Goal: Task Accomplishment & Management: Manage account settings

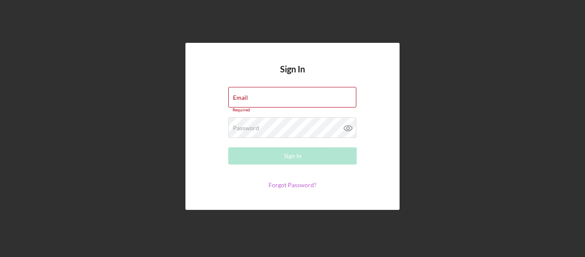
click at [287, 185] on link "Forgot Password?" at bounding box center [293, 184] width 48 height 7
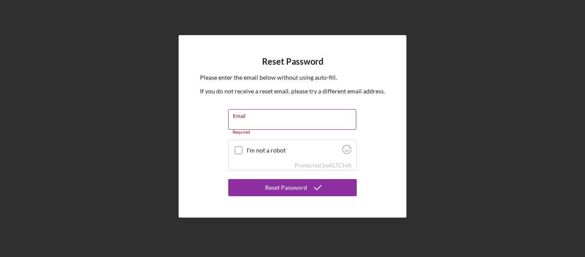
click at [248, 122] on input "Email" at bounding box center [292, 119] width 128 height 21
type input "[EMAIL_ADDRESS][DOMAIN_NAME]"
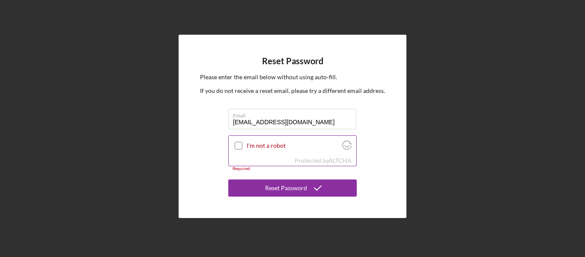
click at [236, 147] on input "I'm not a robot" at bounding box center [239, 146] width 8 height 8
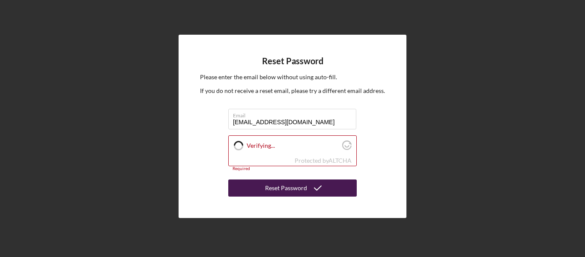
checkbox input "true"
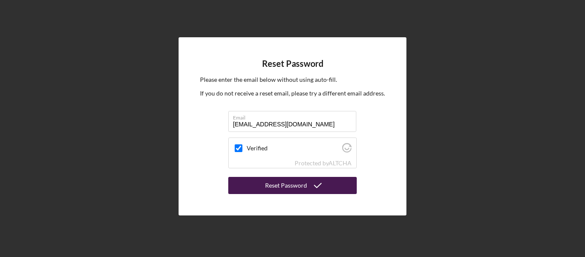
click at [272, 187] on div "Reset Password" at bounding box center [286, 185] width 42 height 17
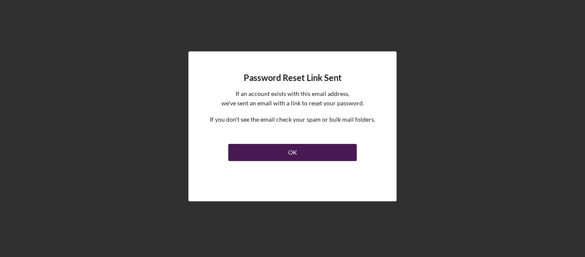
click at [299, 152] on button "OK" at bounding box center [292, 152] width 129 height 17
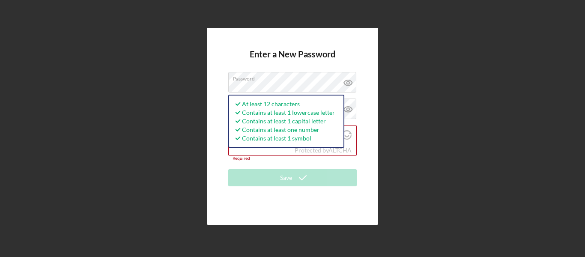
click at [208, 113] on div "Enter a New Password Password At least 12 characters Contains at least 1 lowerc…" at bounding box center [292, 126] width 171 height 197
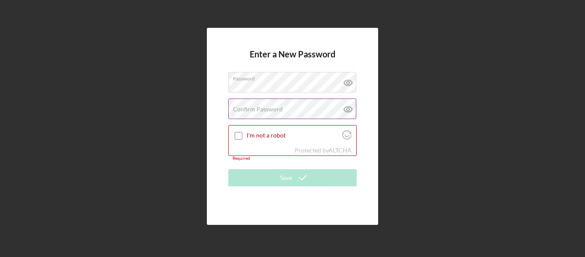
click at [239, 109] on label "Confirm Password" at bounding box center [258, 109] width 50 height 7
click at [236, 136] on input "I'm not a robot" at bounding box center [239, 136] width 8 height 8
checkbox input "true"
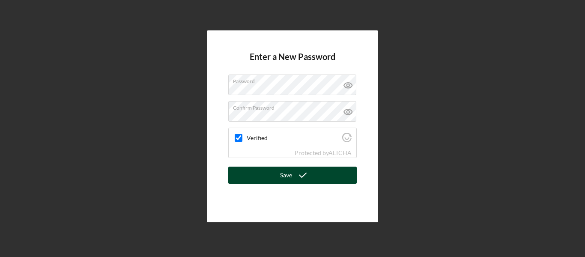
click at [290, 174] on div "Save" at bounding box center [286, 175] width 12 height 17
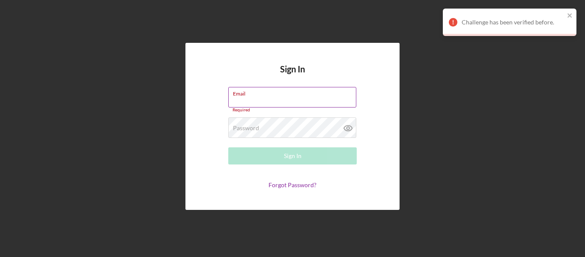
click at [248, 97] on input "Email" at bounding box center [292, 97] width 128 height 21
type input "[EMAIL_ADDRESS][DOMAIN_NAME]"
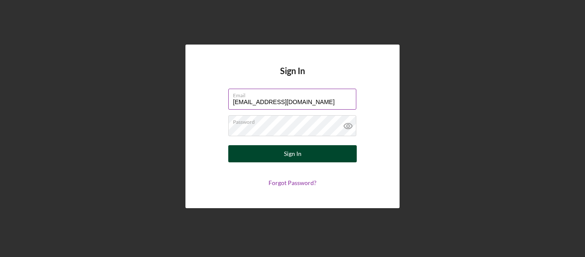
click at [295, 156] on div "Sign In" at bounding box center [293, 153] width 18 height 17
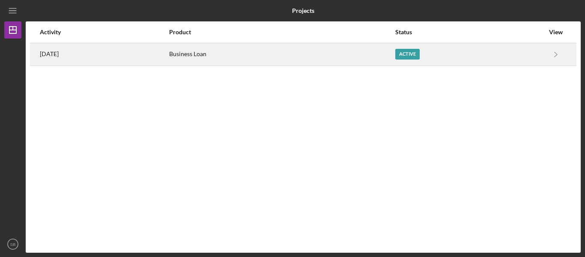
click at [222, 54] on div "Business Loan" at bounding box center [281, 54] width 225 height 21
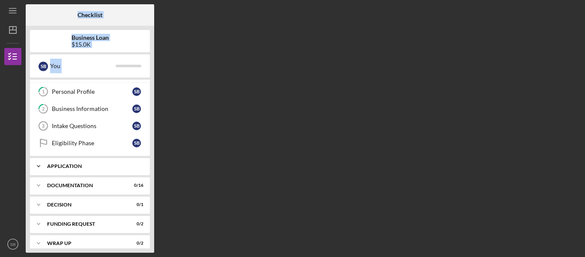
scroll to position [22, 0]
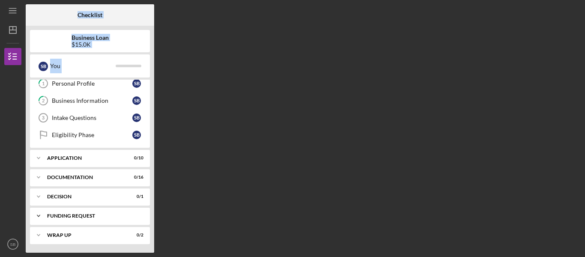
click at [74, 212] on div "Icon/Expander Funding Request 0 / 2" at bounding box center [90, 215] width 120 height 17
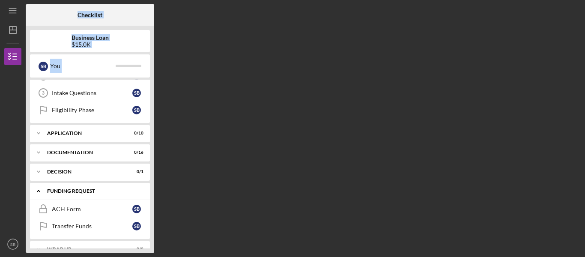
scroll to position [61, 0]
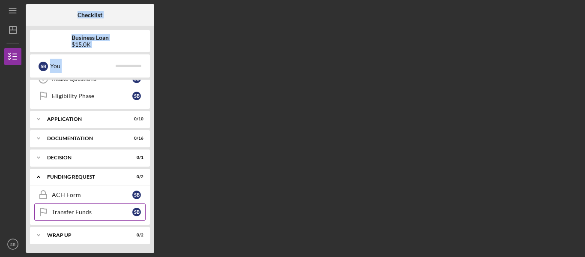
click at [73, 212] on div "Transfer Funds" at bounding box center [92, 212] width 81 height 7
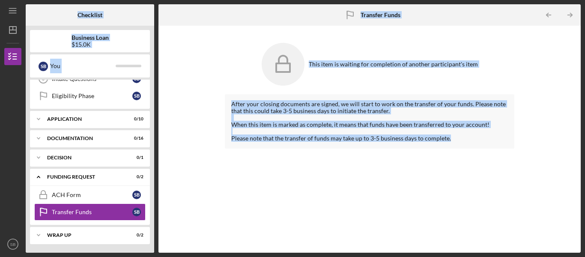
click at [230, 203] on div "After your closing documents are signed, we will start to work on the transfer …" at bounding box center [370, 167] width 290 height 146
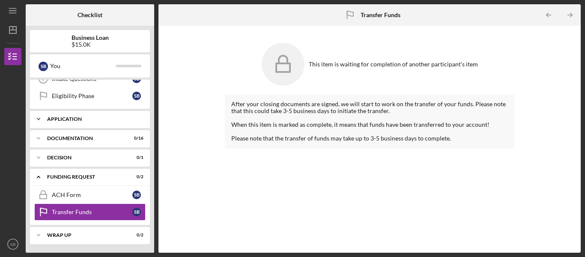
click at [72, 120] on div "Application" at bounding box center [93, 119] width 92 height 5
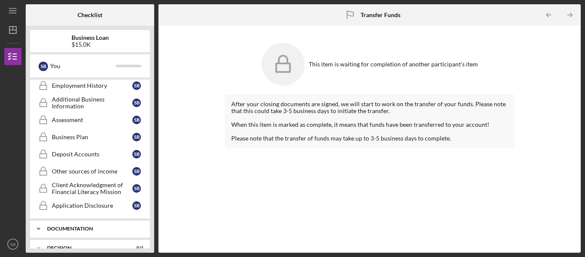
scroll to position [237, 0]
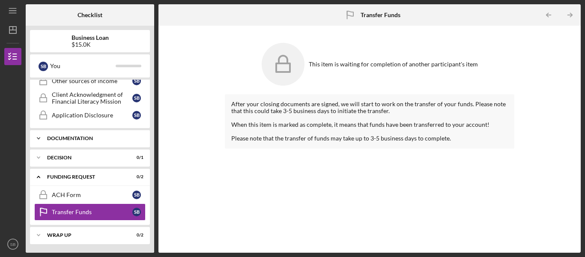
click at [77, 142] on div "Icon/Expander Documentation 0 / 16" at bounding box center [90, 138] width 120 height 17
click at [79, 140] on div "Documentation" at bounding box center [93, 138] width 92 height 5
click at [66, 160] on div "Decision" at bounding box center [93, 157] width 92 height 5
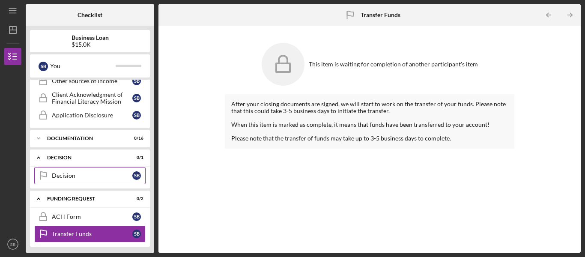
click at [68, 176] on div "Decision" at bounding box center [92, 175] width 81 height 7
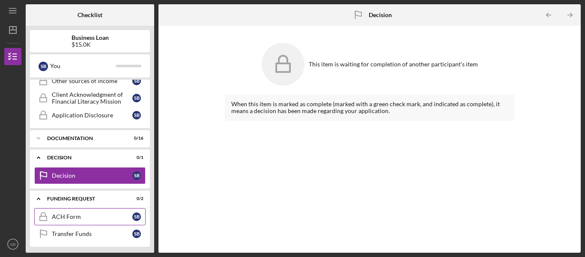
click at [70, 216] on div "ACH Form" at bounding box center [92, 216] width 81 height 7
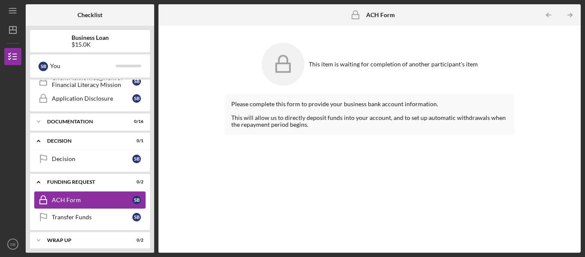
scroll to position [259, 0]
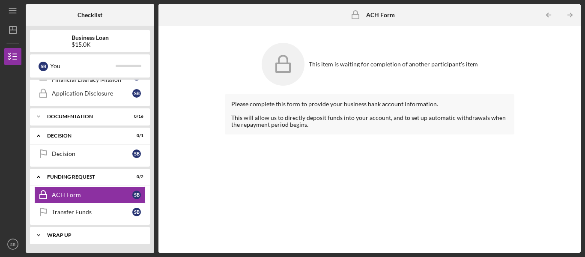
click at [53, 235] on div "Wrap up" at bounding box center [93, 235] width 92 height 5
click at [64, 118] on div "Documentation" at bounding box center [93, 116] width 92 height 5
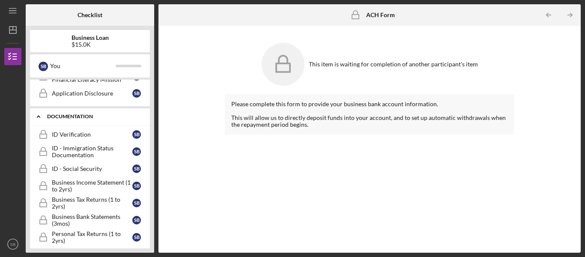
click at [64, 118] on div "Documentation" at bounding box center [93, 116] width 92 height 5
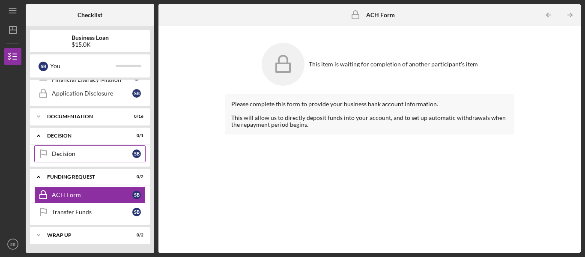
click at [60, 154] on div "Decision" at bounding box center [92, 153] width 81 height 7
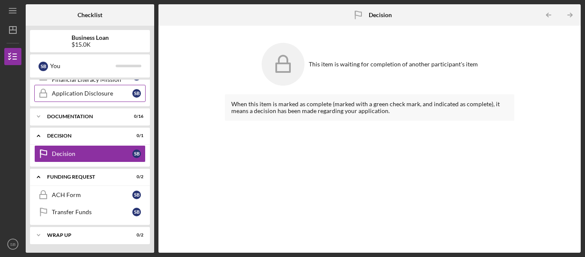
click at [63, 96] on div "Application Disclosure" at bounding box center [92, 93] width 81 height 7
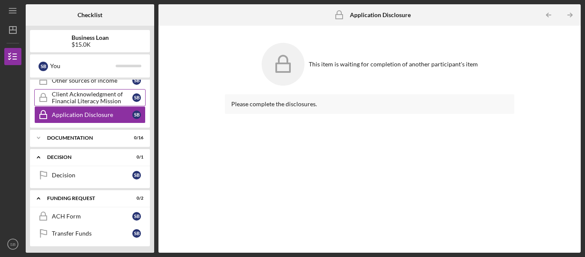
scroll to position [216, 0]
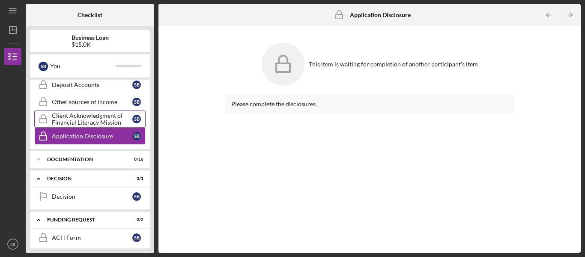
click at [81, 120] on div "Client Acknowledgment of Financial Literacy Mission" at bounding box center [92, 119] width 81 height 14
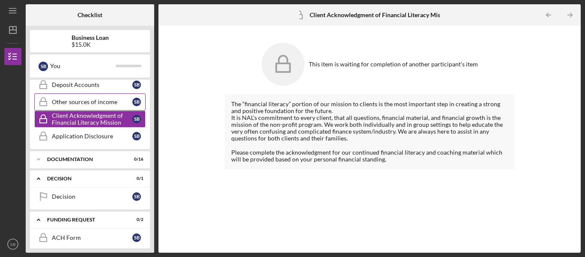
click at [85, 103] on div "Other sources of income" at bounding box center [92, 102] width 81 height 7
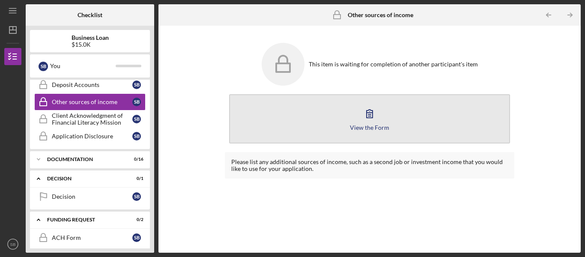
click at [371, 127] on div "View the Form" at bounding box center [369, 127] width 39 height 6
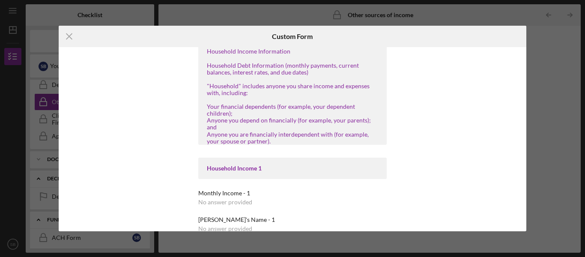
scroll to position [86, 0]
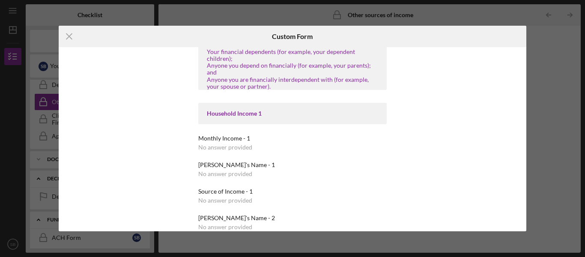
click at [223, 144] on div "No answer provided" at bounding box center [225, 147] width 54 height 7
click at [249, 135] on div "Monthly Income - 1 No answer provided" at bounding box center [292, 143] width 189 height 16
click at [249, 144] on div "No answer provided" at bounding box center [225, 147] width 54 height 7
click at [248, 144] on div "No answer provided" at bounding box center [225, 147] width 54 height 7
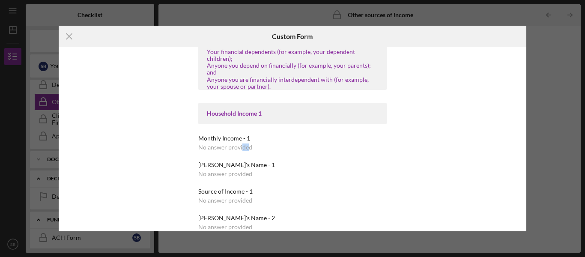
click at [241, 144] on div "No answer provided" at bounding box center [225, 147] width 54 height 7
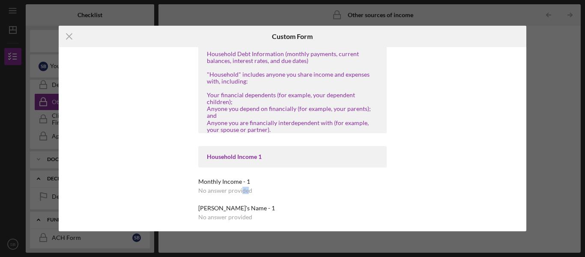
scroll to position [43, 0]
click at [234, 105] on div "To prepare for this form, please gather the following information: Household In…" at bounding box center [292, 73] width 171 height 117
click at [212, 187] on div "No answer provided" at bounding box center [225, 190] width 54 height 7
click at [248, 187] on div "No answer provided" at bounding box center [225, 190] width 54 height 7
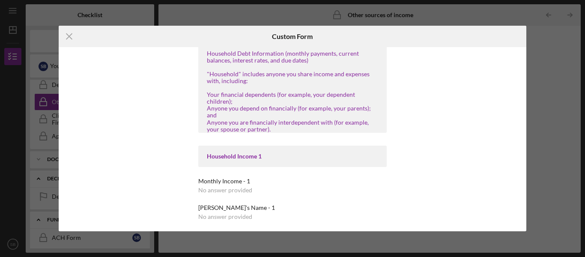
click at [248, 187] on div "No answer provided" at bounding box center [225, 190] width 54 height 7
click at [252, 178] on div "Monthly Income - 1 No answer provided" at bounding box center [292, 186] width 189 height 16
click at [203, 187] on div "No answer provided" at bounding box center [225, 190] width 54 height 7
click at [194, 196] on div "Household Income Statement To prepare for this form, please gather the followin…" at bounding box center [293, 139] width 236 height 184
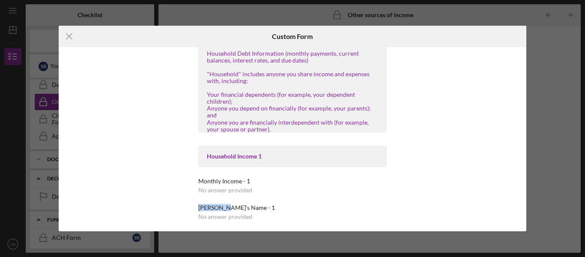
click at [194, 196] on div "Household Income Statement To prepare for this form, please gather the followin…" at bounding box center [293, 139] width 236 height 184
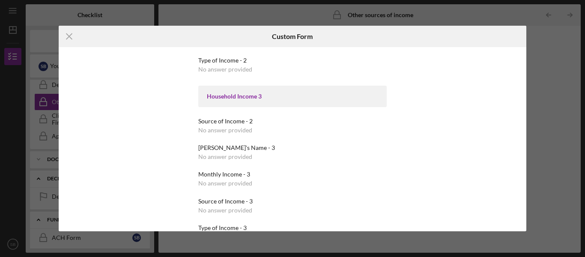
scroll to position [366, 0]
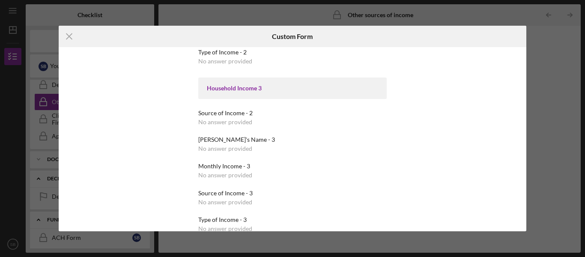
click at [224, 216] on div "Type of Income - 3" at bounding box center [292, 219] width 189 height 7
click at [76, 39] on icon "Icon/Menu Close" at bounding box center [69, 36] width 21 height 21
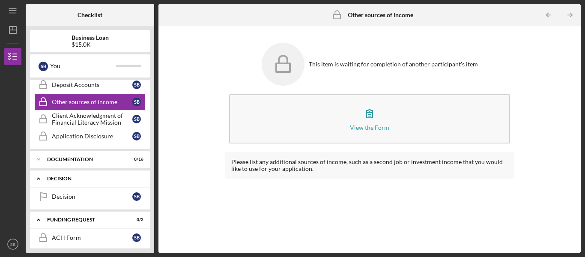
click at [60, 177] on div "Decision" at bounding box center [93, 178] width 92 height 5
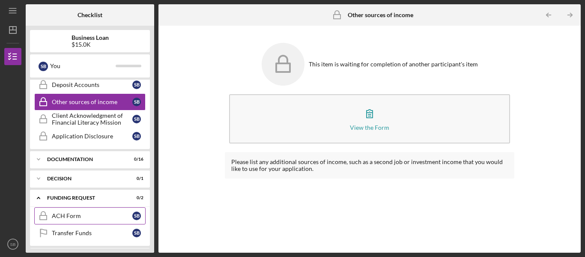
click at [65, 216] on div "ACH Form" at bounding box center [92, 215] width 81 height 7
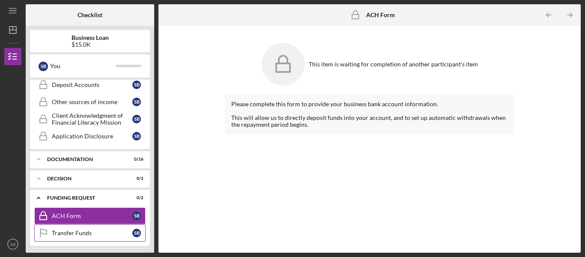
click at [65, 230] on div "Transfer Funds" at bounding box center [92, 233] width 81 height 7
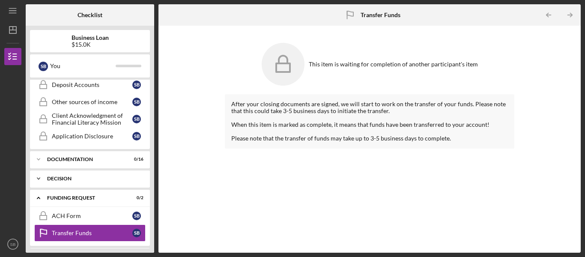
click at [67, 177] on div "Decision" at bounding box center [93, 178] width 92 height 5
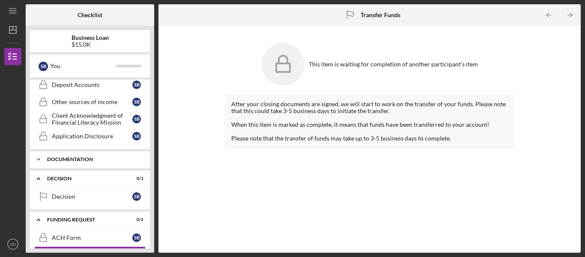
click at [69, 161] on div "Documentation" at bounding box center [93, 159] width 92 height 5
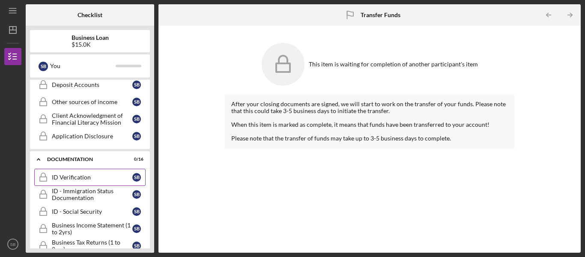
click at [71, 176] on div "ID Verification" at bounding box center [92, 177] width 81 height 7
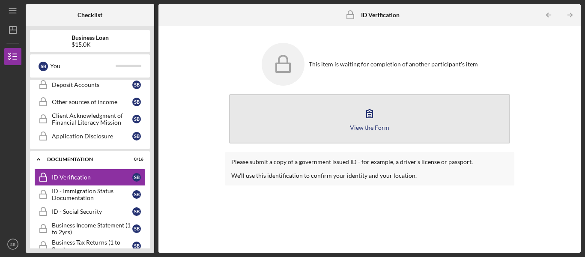
click at [365, 129] on div "View the Form" at bounding box center [369, 127] width 39 height 6
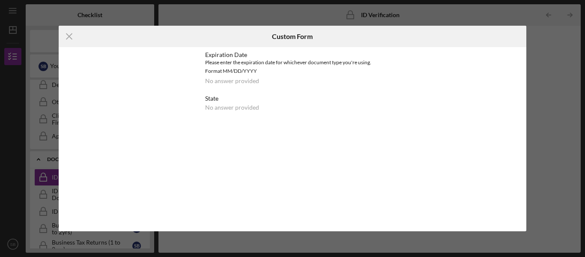
click at [200, 112] on div "Expiration Date Please enter the expiration date for whichever document type yo…" at bounding box center [292, 85] width 219 height 77
click at [68, 38] on icon "Icon/Menu Close" at bounding box center [69, 36] width 21 height 21
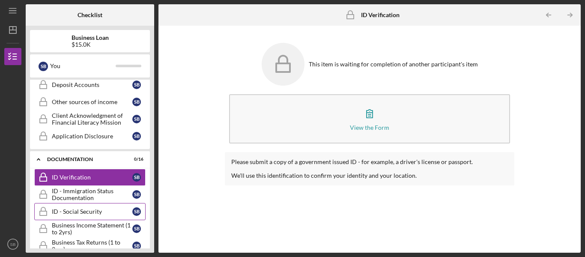
click at [71, 213] on div "ID - Social Security" at bounding box center [92, 211] width 81 height 7
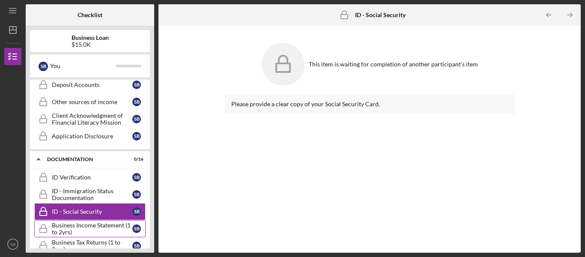
click at [66, 224] on div "Business Income Statement (1 to 2yrs)" at bounding box center [92, 229] width 81 height 14
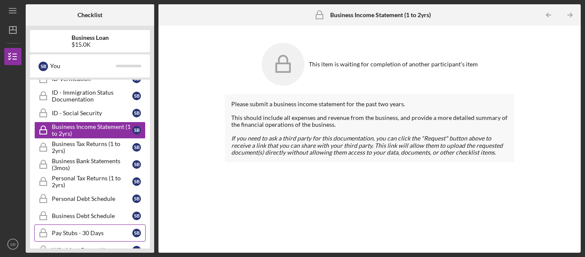
scroll to position [345, 0]
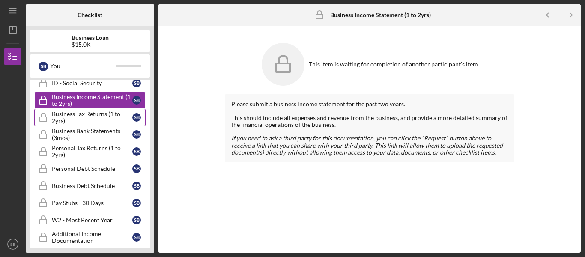
click at [72, 116] on div "Business Tax Returns (1 to 2yrs)" at bounding box center [92, 118] width 81 height 14
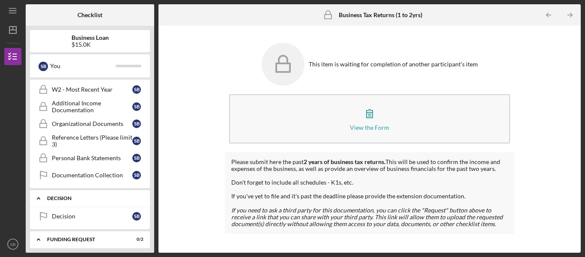
scroll to position [516, 0]
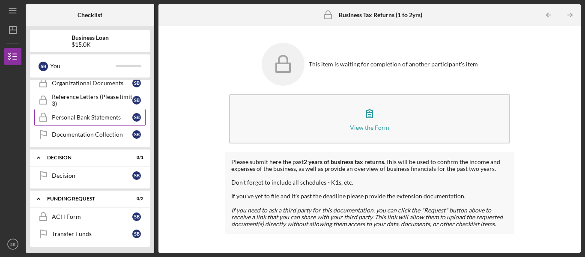
click at [90, 119] on div "Personal Bank Statements" at bounding box center [92, 117] width 81 height 7
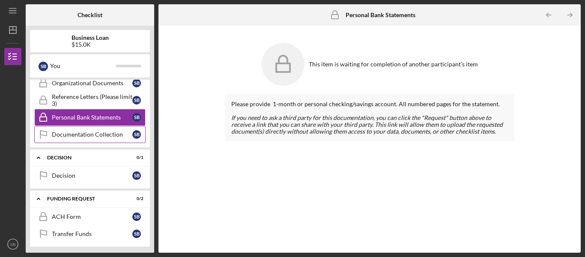
click at [92, 133] on div "Documentation Collection" at bounding box center [92, 134] width 81 height 7
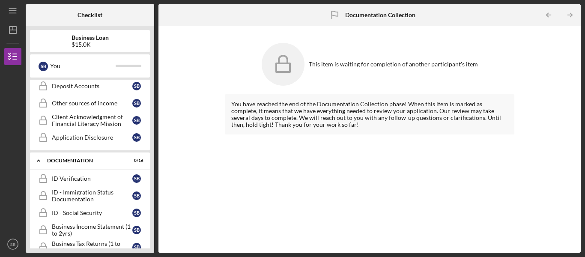
scroll to position [174, 0]
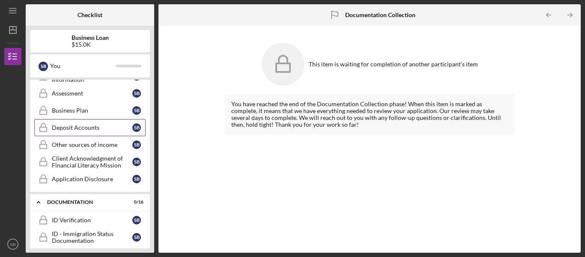
click at [83, 129] on div "Deposit Accounts" at bounding box center [92, 127] width 81 height 7
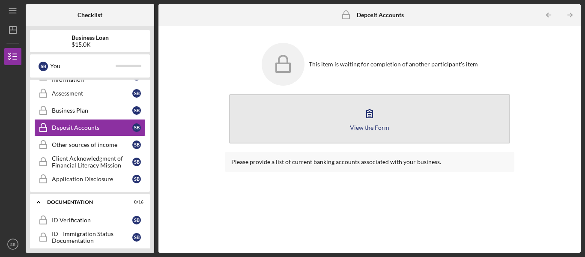
click at [356, 118] on button "View the Form Form" at bounding box center [369, 118] width 281 height 49
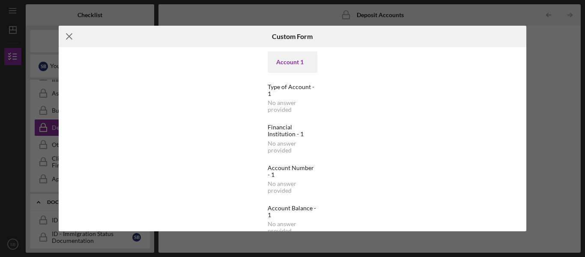
click at [66, 40] on icon "Icon/Menu Close" at bounding box center [69, 36] width 21 height 21
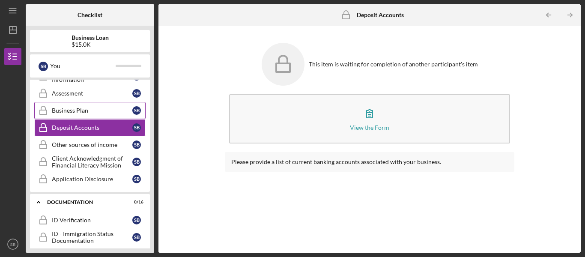
click at [69, 107] on div "Business Plan" at bounding box center [92, 110] width 81 height 7
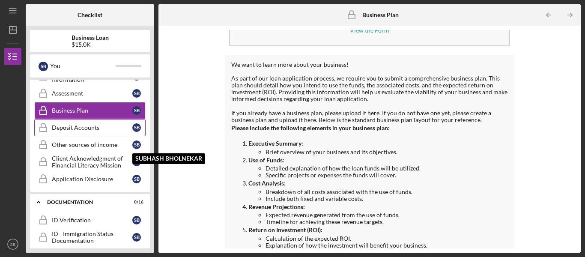
scroll to position [43, 0]
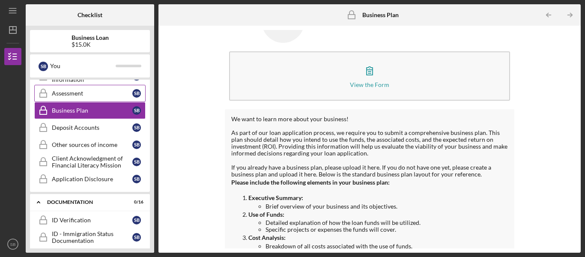
click at [87, 93] on div "Assessment" at bounding box center [92, 93] width 81 height 7
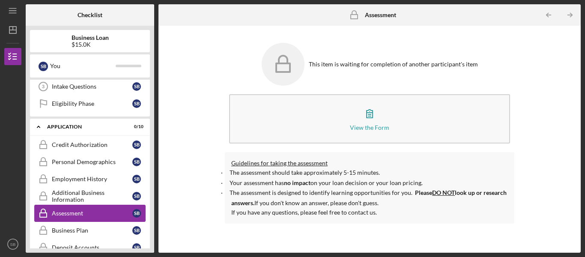
scroll to position [45, 0]
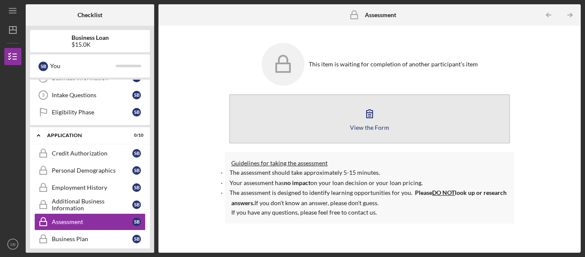
click at [341, 127] on button "View the Form Form" at bounding box center [369, 118] width 281 height 49
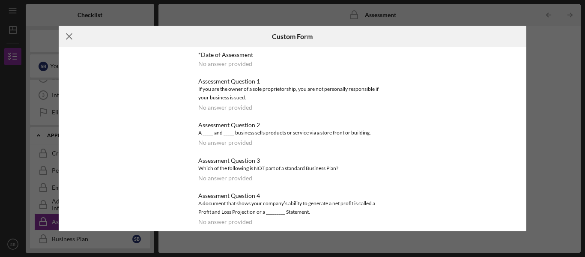
click at [67, 42] on icon "Icon/Menu Close" at bounding box center [69, 36] width 21 height 21
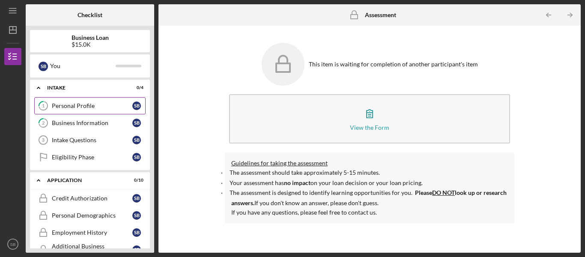
click at [61, 107] on div "Personal Profile" at bounding box center [92, 105] width 81 height 7
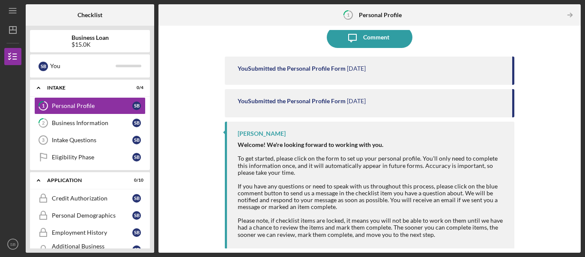
scroll to position [75, 0]
click at [569, 15] on line "button" at bounding box center [570, 15] width 4 height 0
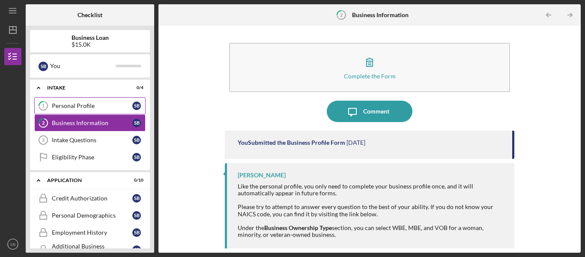
click at [57, 102] on div "Personal Profile" at bounding box center [92, 105] width 81 height 7
